Goal: Transaction & Acquisition: Purchase product/service

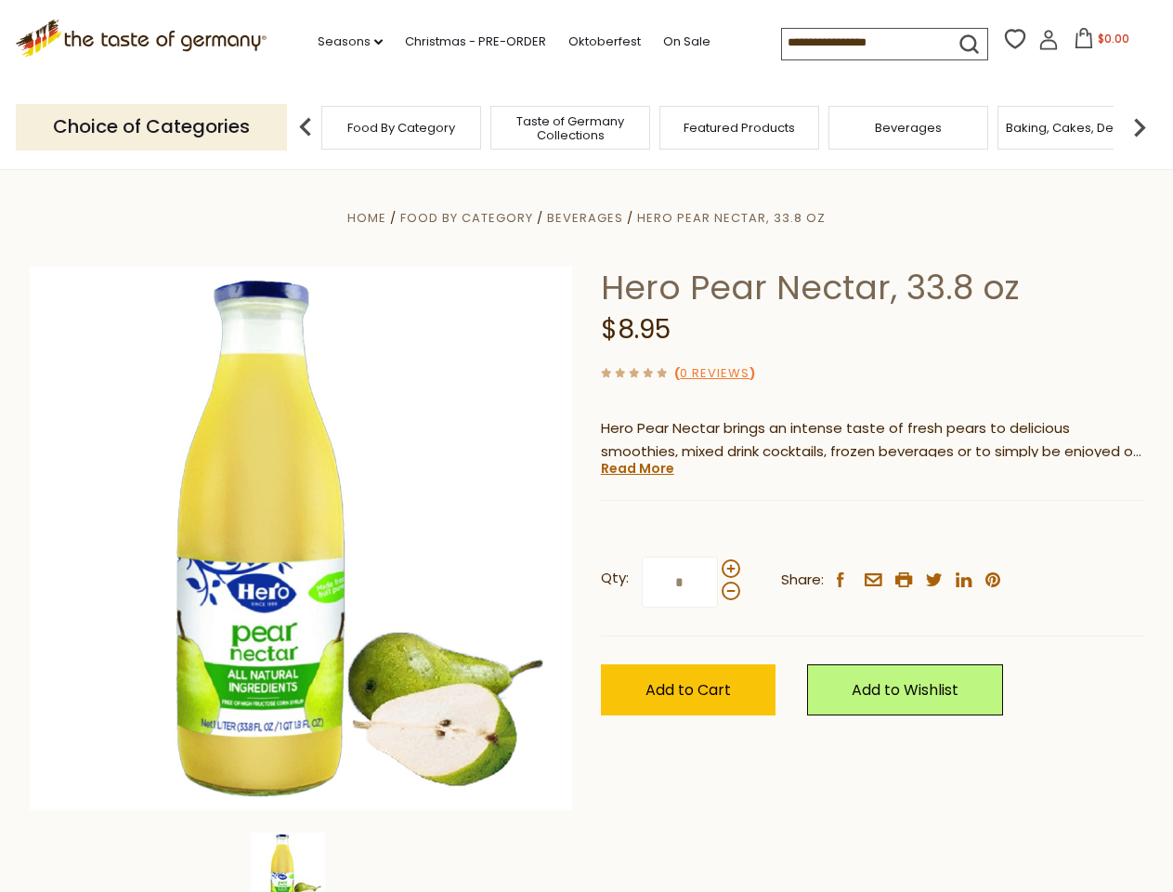
click at [586, 446] on div "Home Food By Category [GEOGRAPHIC_DATA] Hero Pear Nectar, 33.8 oz Hero Pear Nec…" at bounding box center [587, 563] width 1143 height 715
click at [343, 42] on link "Seasons dropdown_arrow" at bounding box center [350, 42] width 65 height 20
click at [862, 43] on input at bounding box center [860, 42] width 157 height 26
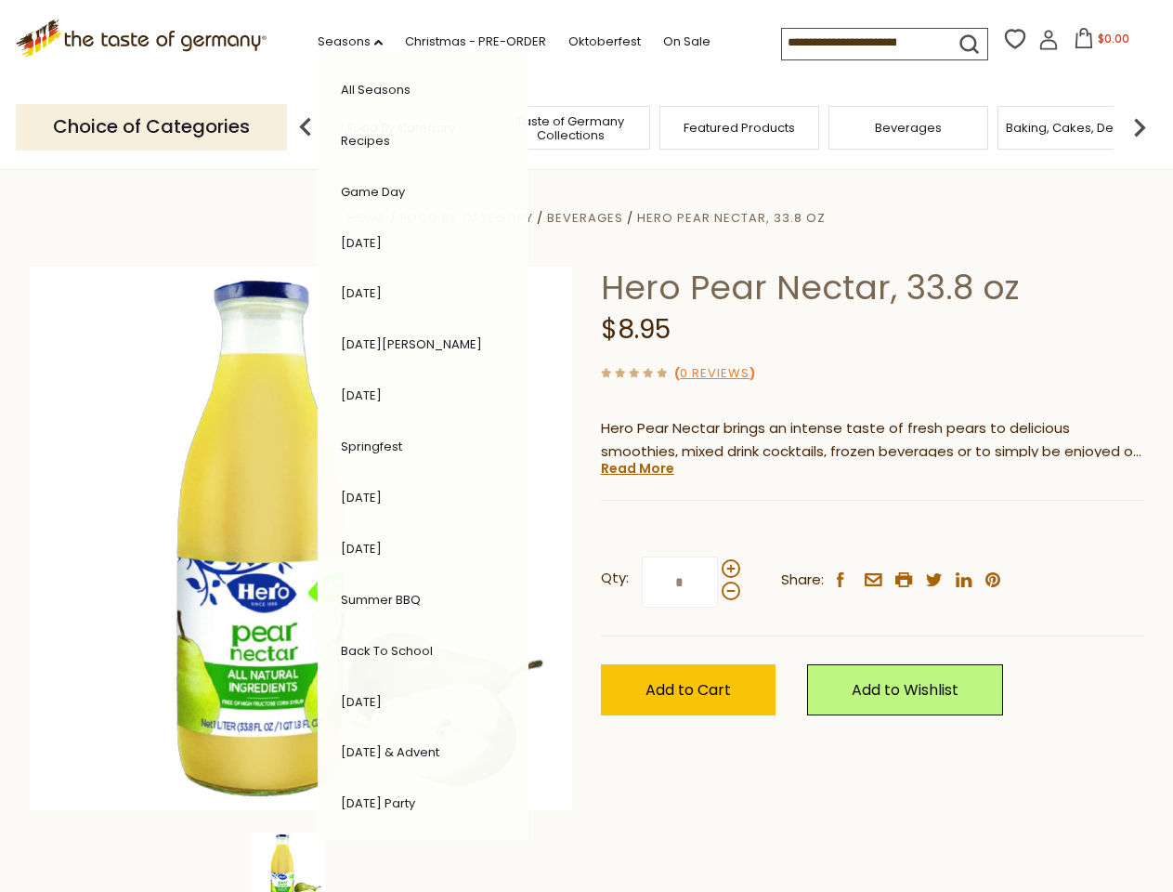
click at [1098, 44] on span "$0.00" at bounding box center [1114, 39] width 32 height 16
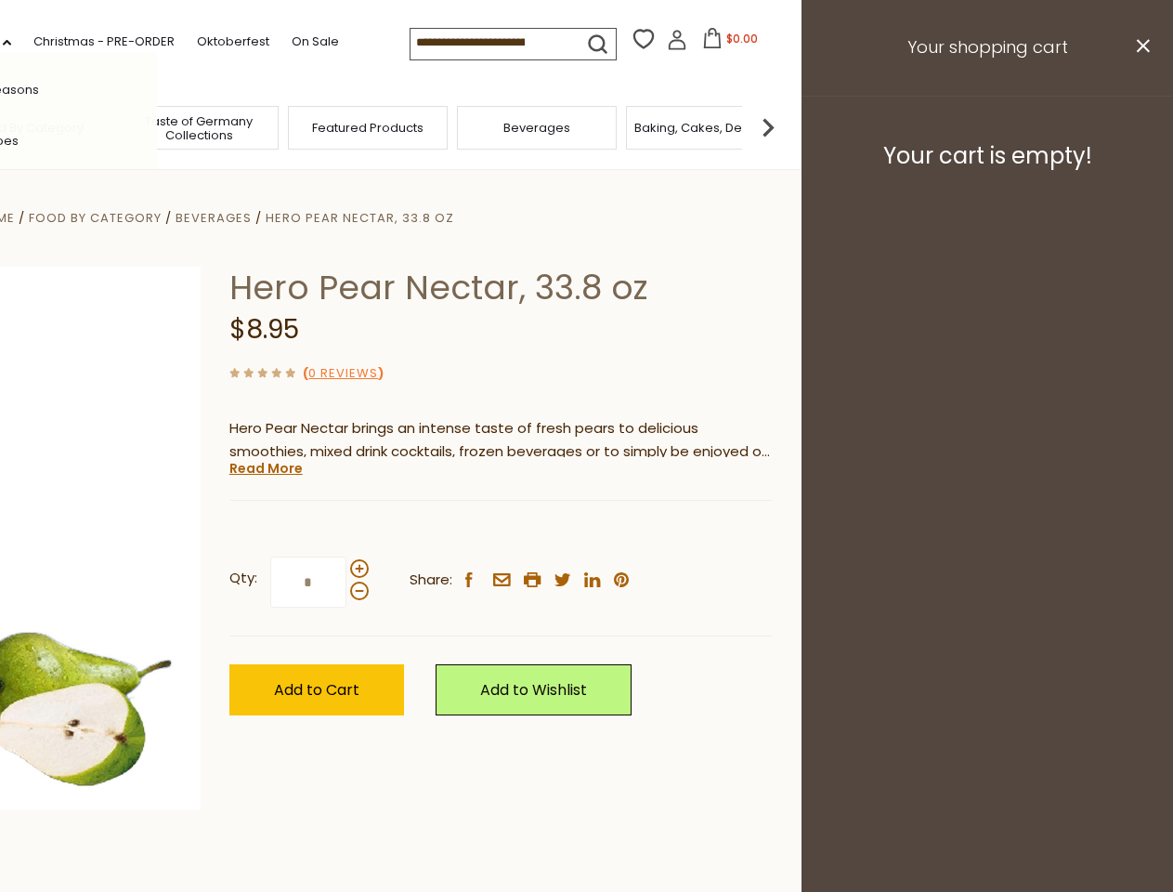
click at [157, 126] on div "All Seasons Recipes Game Day [DATE] [DATE] [DATE][PERSON_NAME] [DATE] Springfes…" at bounding box center [51, 446] width 211 height 788
click at [1140, 126] on footer "Your cart is empty!" at bounding box center [988, 156] width 372 height 120
click at [586, 531] on div "Qty: * Share: facebook email printer twitter linkedin pinterest" at bounding box center [501, 583] width 544 height 108
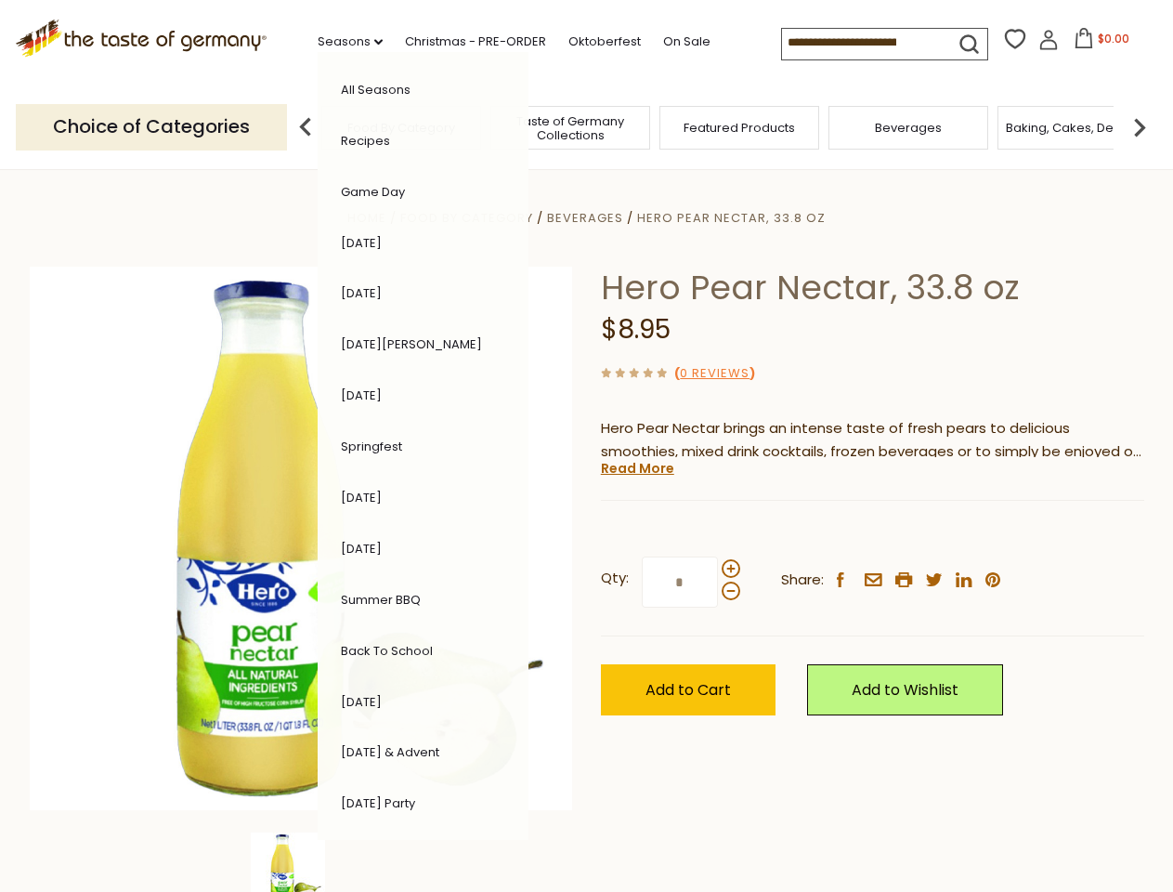
click at [301, 862] on div "Home Food By Category [GEOGRAPHIC_DATA] Hero Pear Nectar, 33.8 oz Hero Pear Nec…" at bounding box center [587, 563] width 1143 height 715
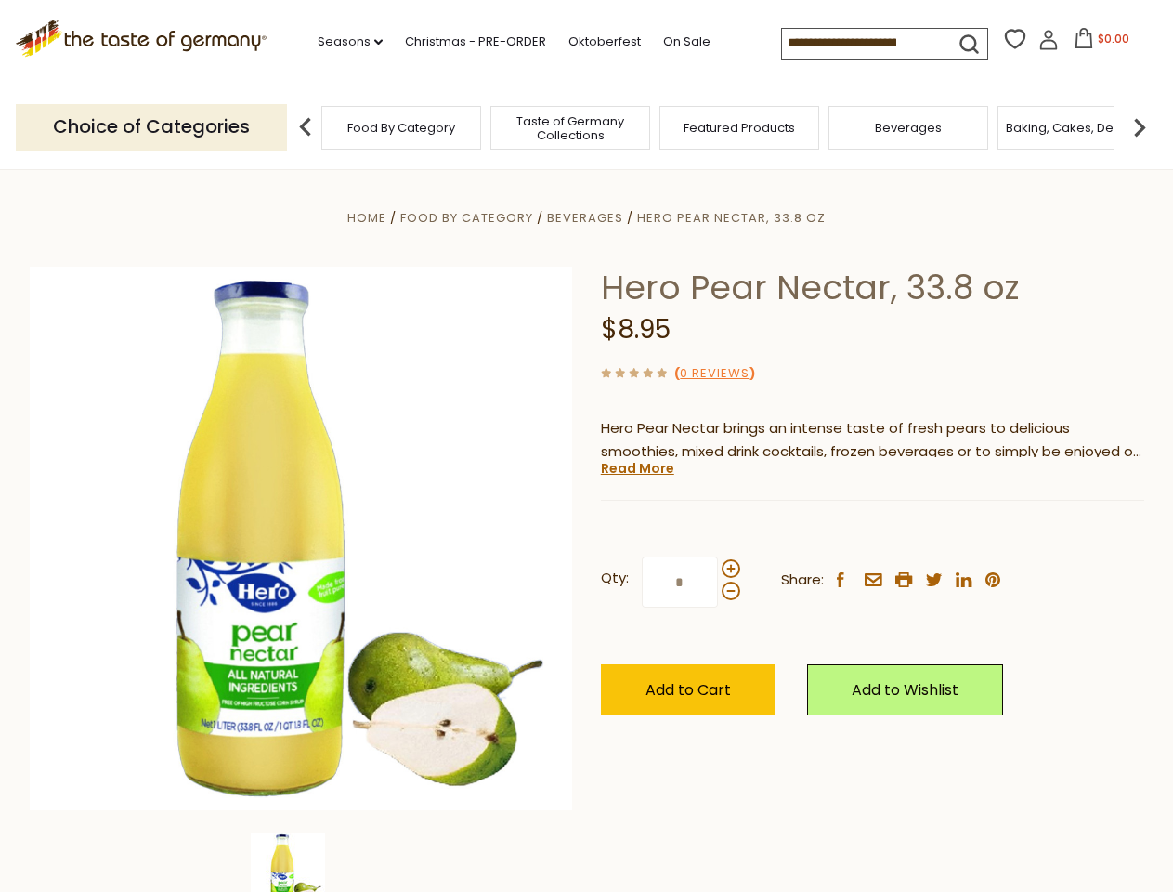
click at [301, 862] on img at bounding box center [288, 869] width 74 height 74
click at [636, 468] on link "Read More" at bounding box center [637, 468] width 73 height 19
